Goal: Information Seeking & Learning: Learn about a topic

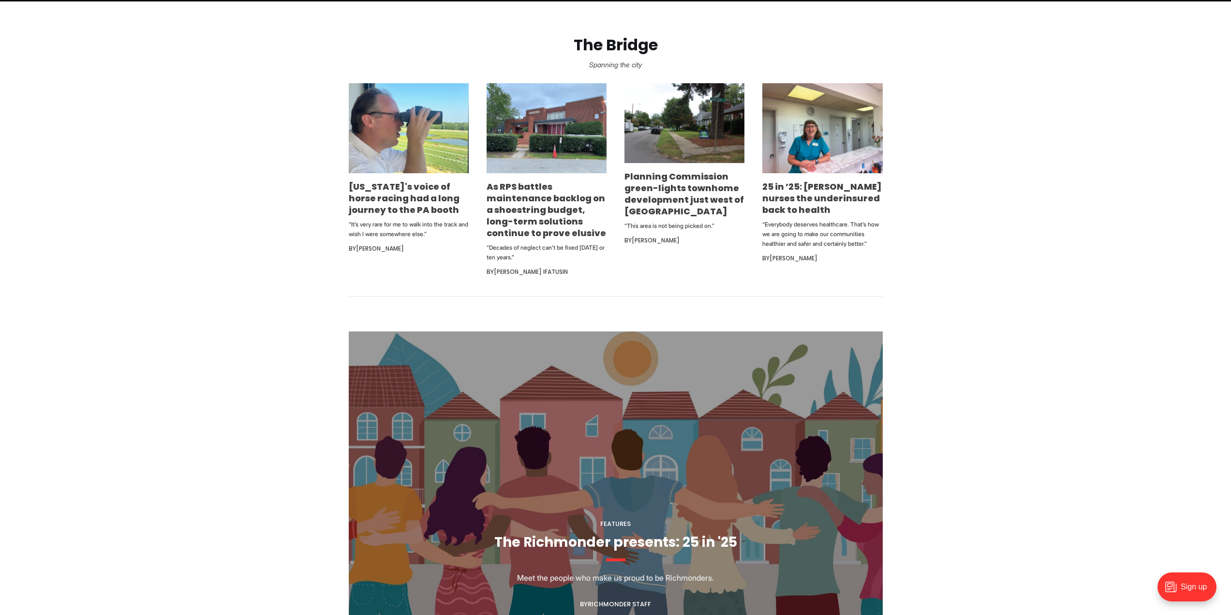
scroll to position [580, 0]
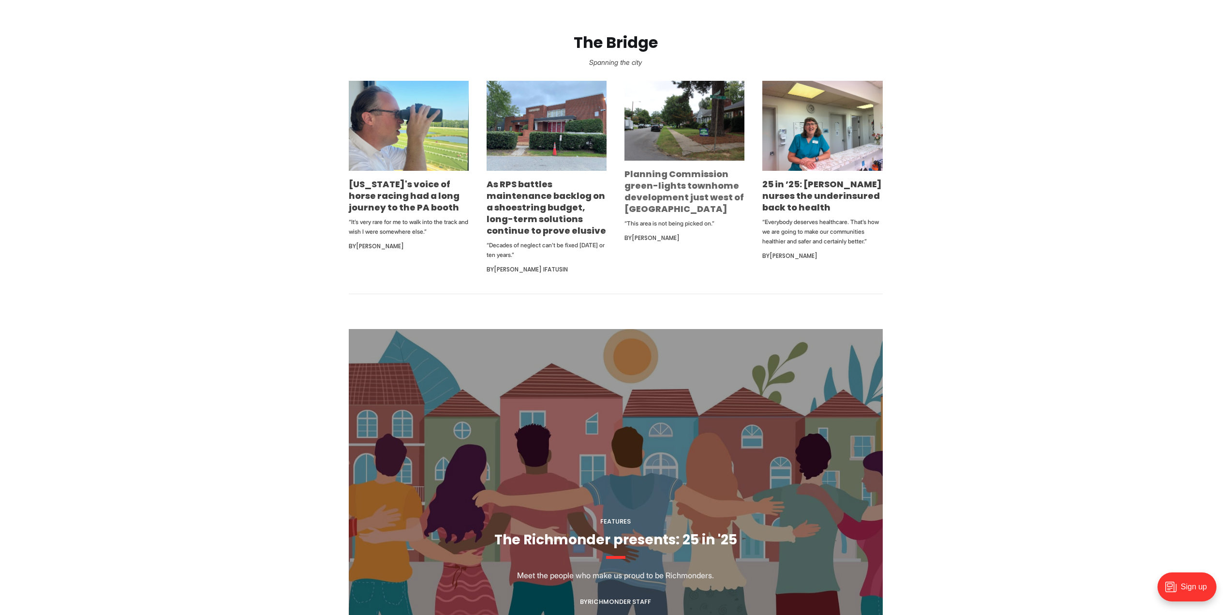
click at [648, 192] on link "Planning Commission green-lights townhome development just west of [GEOGRAPHIC_…" at bounding box center [683, 191] width 119 height 47
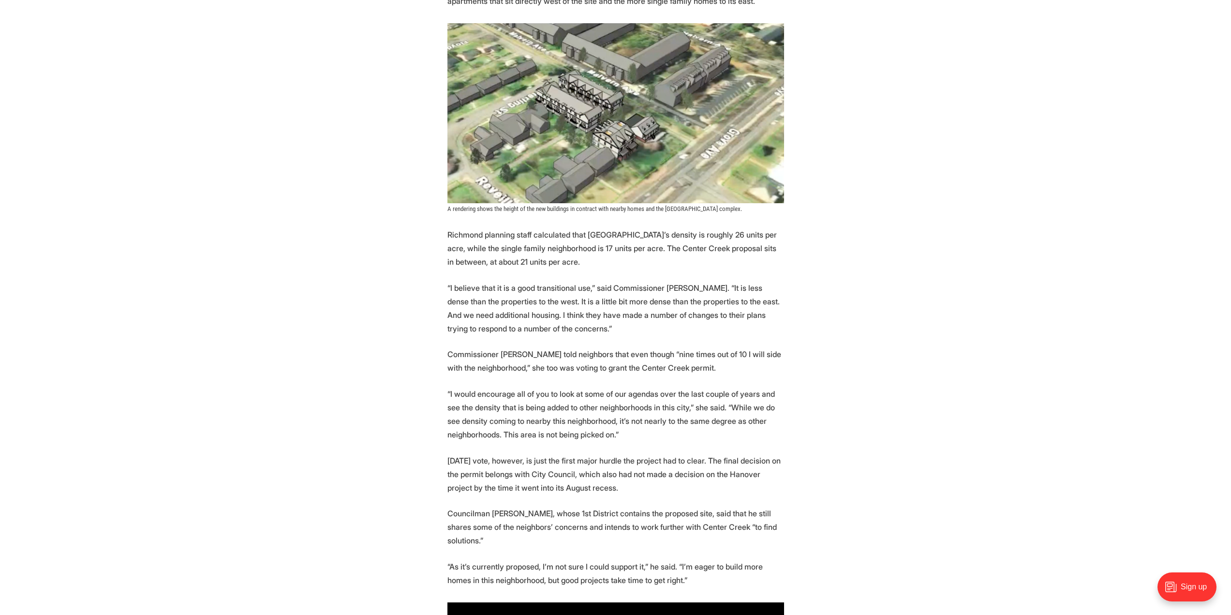
scroll to position [1016, 0]
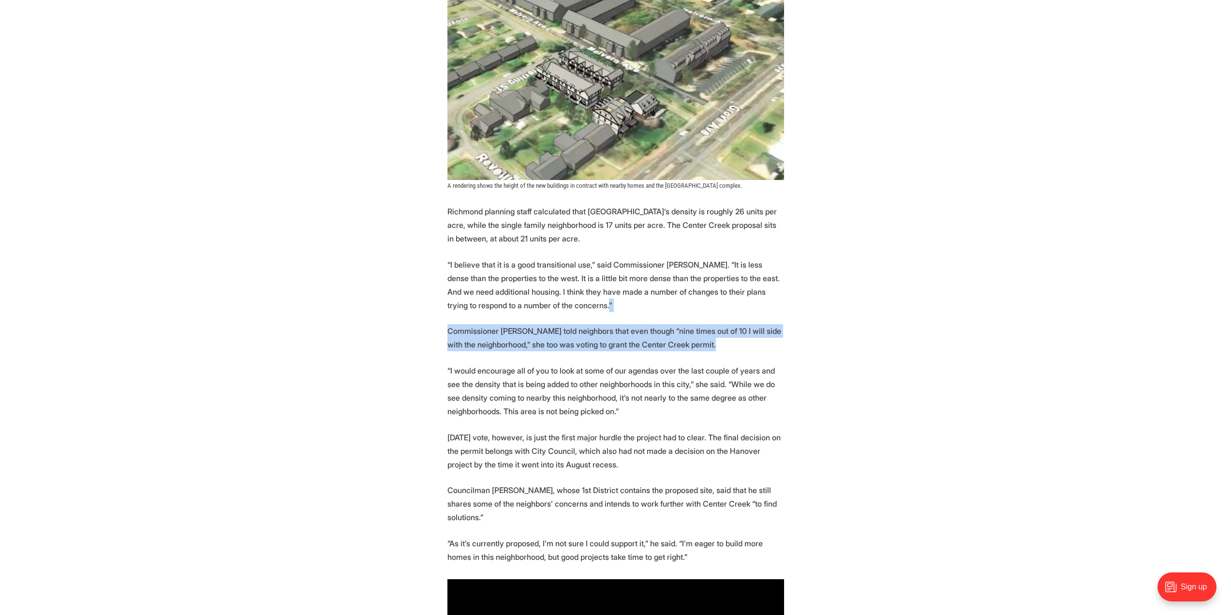
drag, startPoint x: 707, startPoint y: 341, endPoint x: 704, endPoint y: 311, distance: 31.1
click at [704, 311] on p "“I believe that it is a good transitional use,” said Commissioner Brian White. …" at bounding box center [615, 285] width 337 height 54
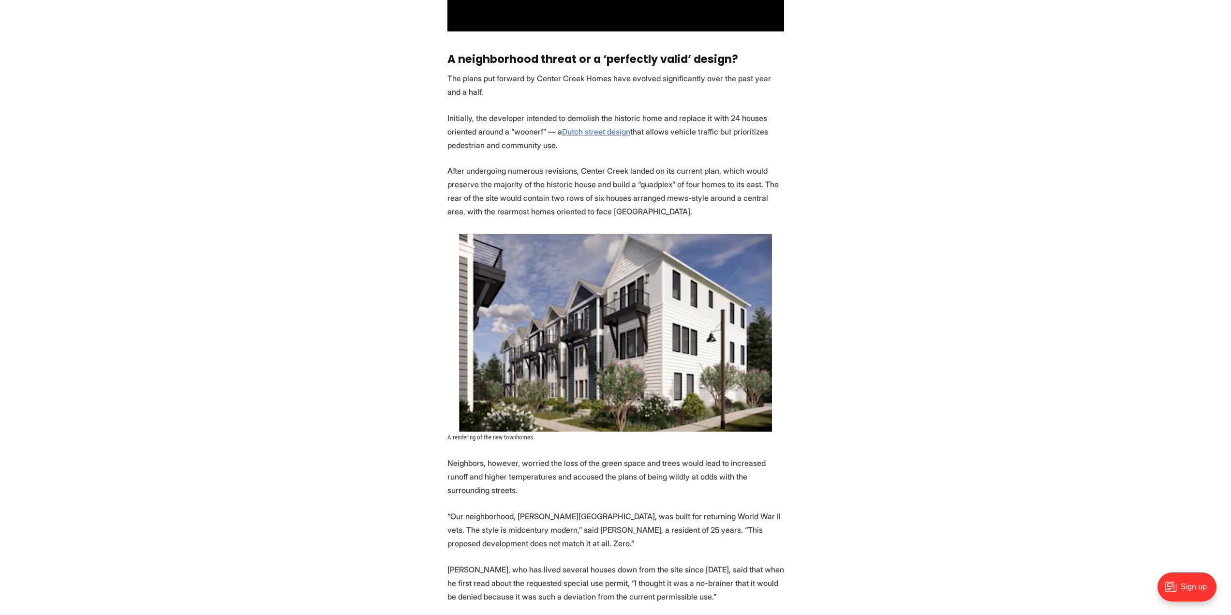
scroll to position [1790, 0]
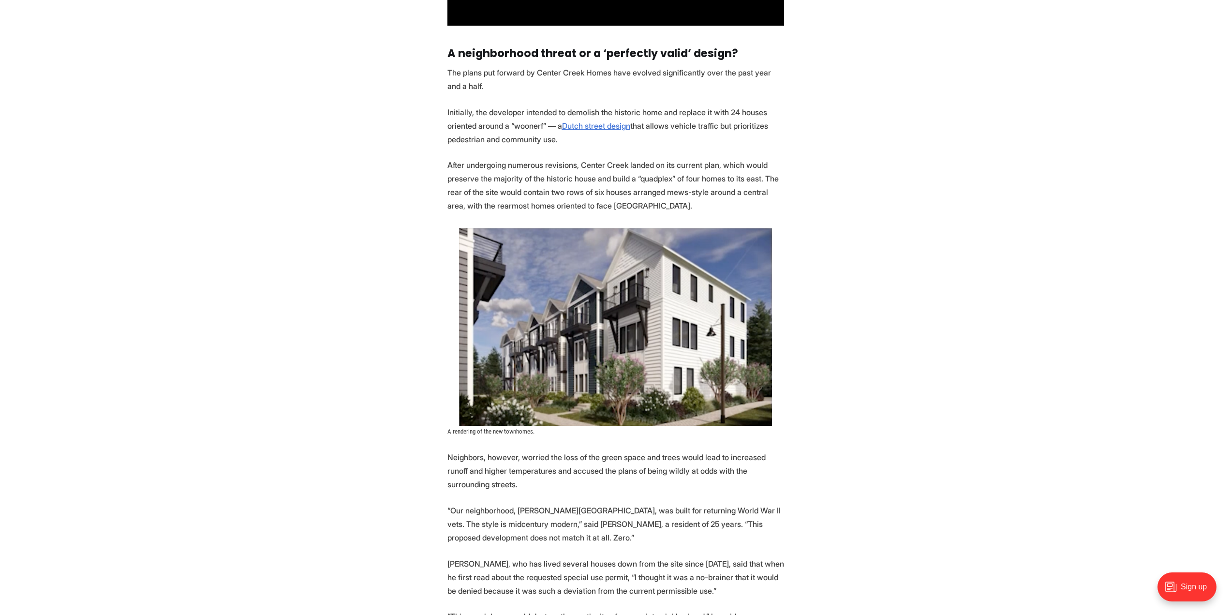
click at [527, 111] on p "Initially, the developer intended to demolish the historic home and replace it …" at bounding box center [615, 125] width 337 height 41
drag, startPoint x: 527, startPoint y: 111, endPoint x: 479, endPoint y: 157, distance: 66.7
click at [478, 158] on p "After undergoing numerous revisions, Center Creek landed on its current plan, w…" at bounding box center [615, 185] width 337 height 54
click at [578, 121] on u "Dutch street design" at bounding box center [596, 126] width 68 height 10
